Goal: Information Seeking & Learning: Check status

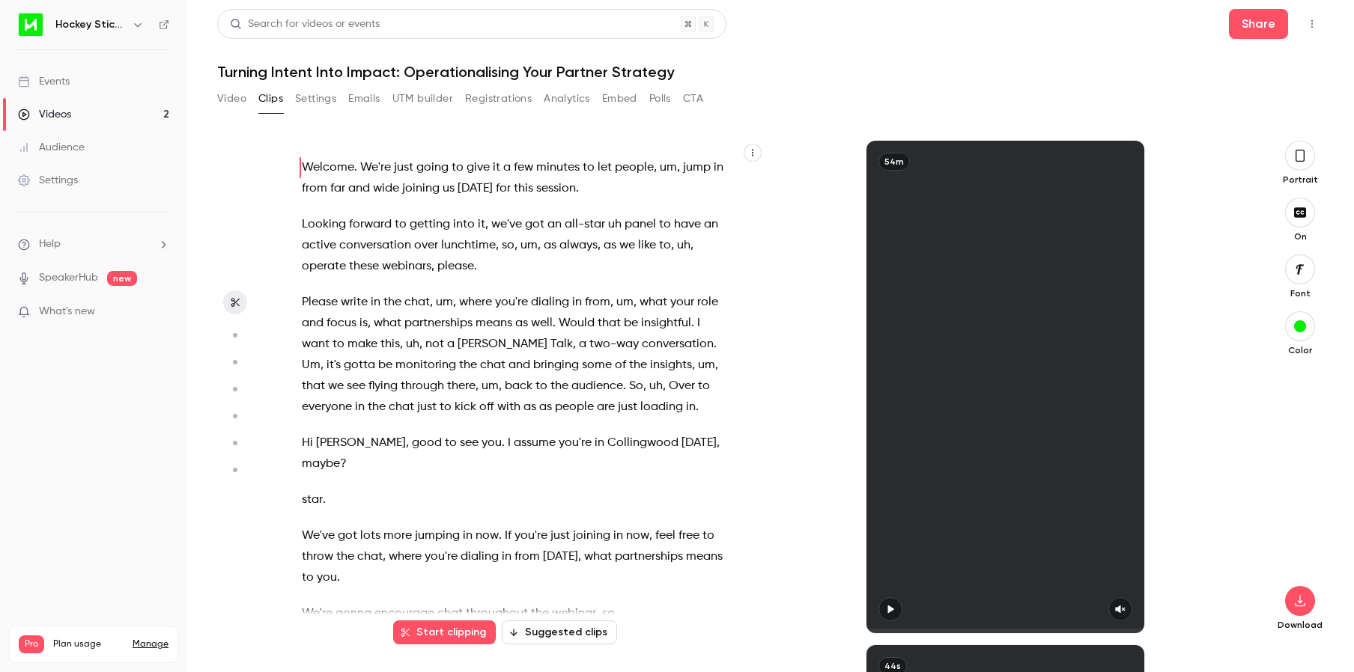
click at [512, 97] on button "Registrations" at bounding box center [498, 99] width 67 height 24
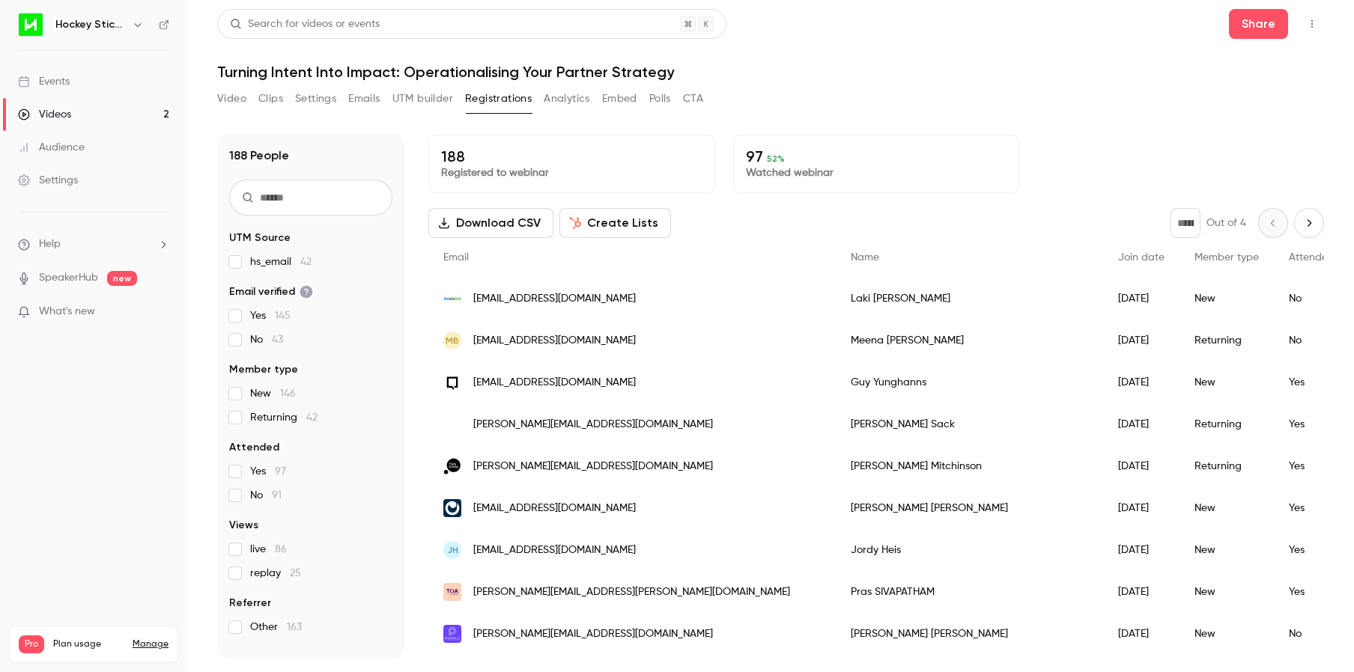
click at [233, 100] on button "Video" at bounding box center [231, 99] width 29 height 24
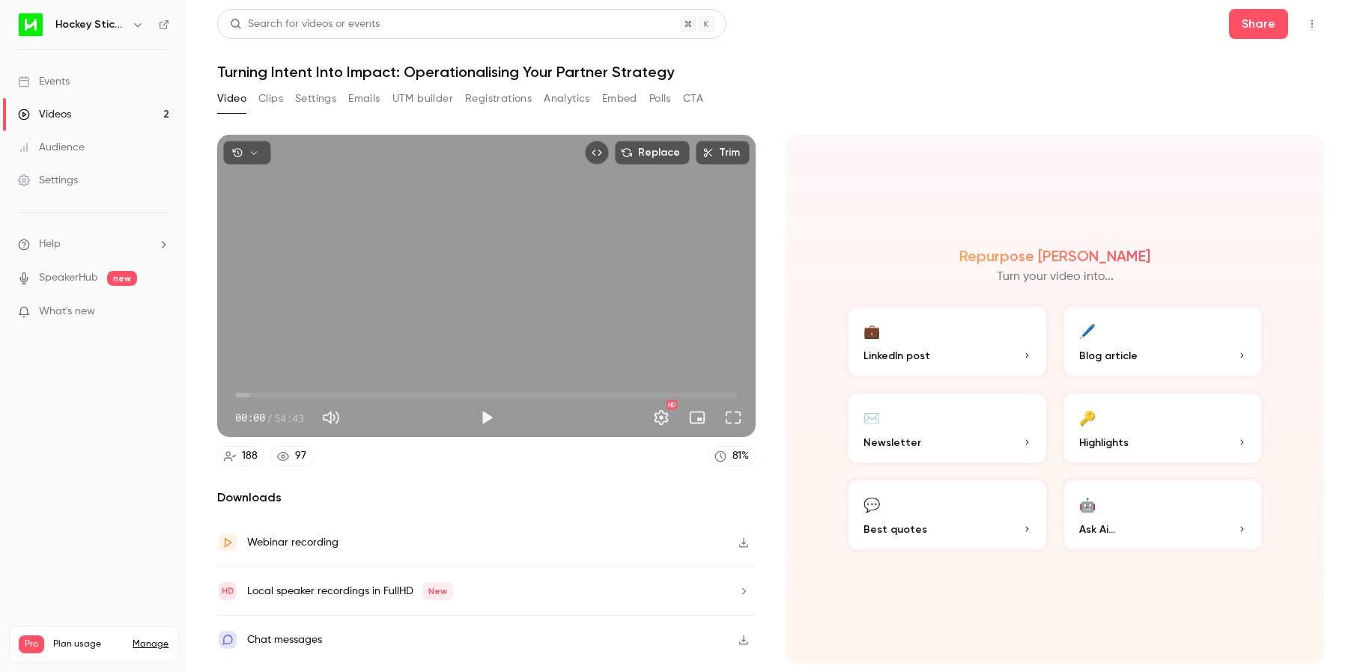
click at [565, 102] on button "Analytics" at bounding box center [567, 99] width 46 height 24
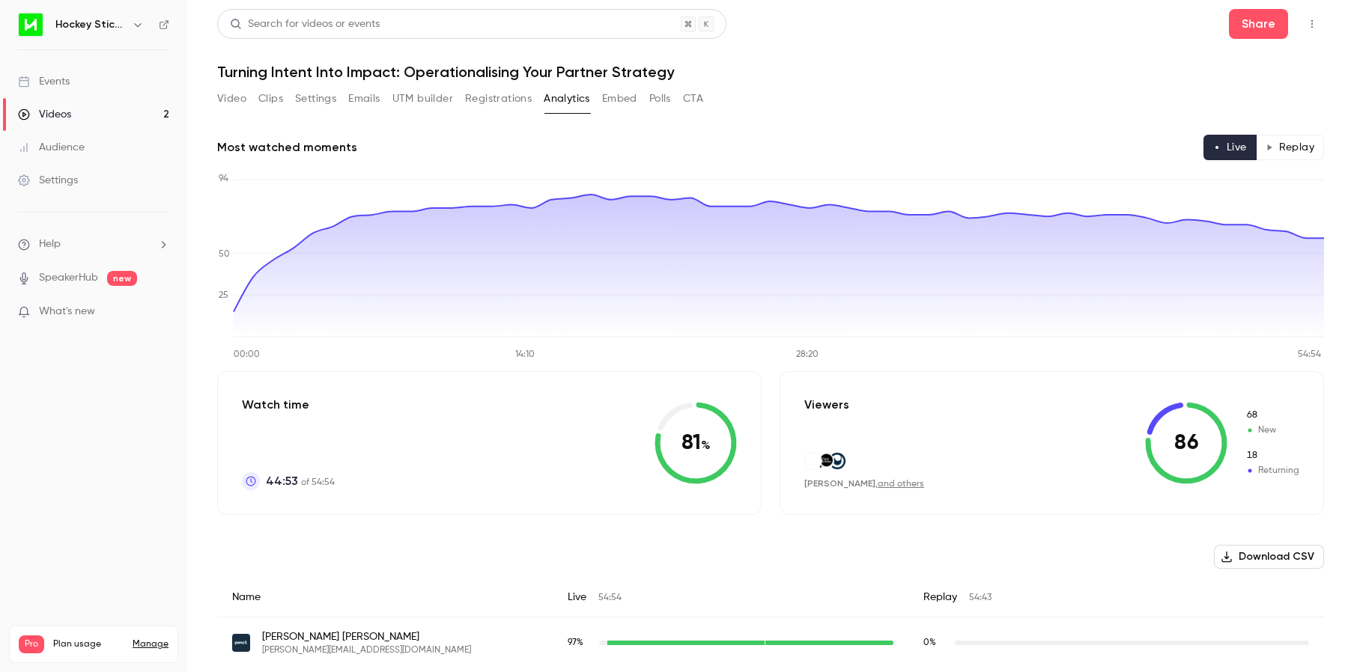
click at [1284, 154] on button "Replay" at bounding box center [1290, 147] width 68 height 25
